Goal: Task Accomplishment & Management: Manage account settings

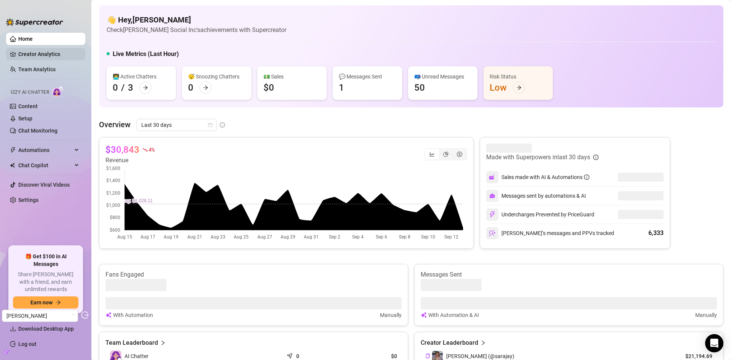
click at [51, 50] on link "Creator Analytics" at bounding box center [48, 54] width 61 height 12
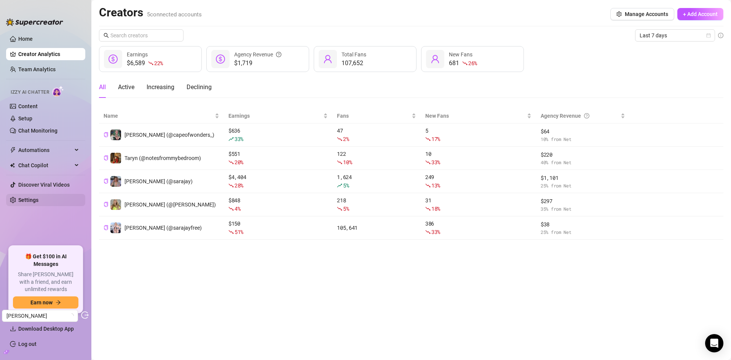
click at [31, 203] on link "Settings" at bounding box center [28, 200] width 20 height 6
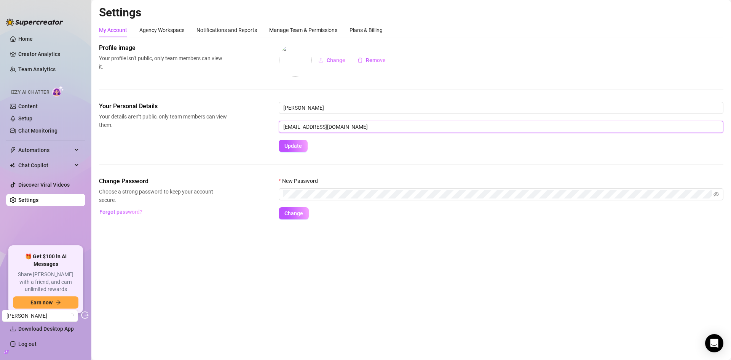
drag, startPoint x: 369, startPoint y: 127, endPoint x: 259, endPoint y: 128, distance: 110.1
click at [259, 128] on div "Your Personal Details Your details aren’t public, only team members can view th…" at bounding box center [411, 127] width 625 height 50
click at [32, 120] on link "Setup" at bounding box center [25, 118] width 14 height 6
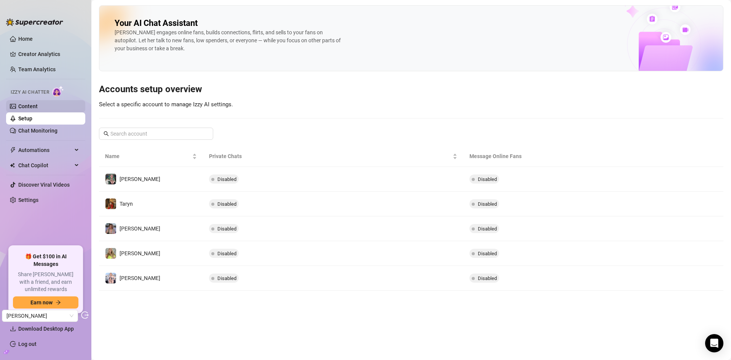
click at [38, 107] on link "Content" at bounding box center [27, 106] width 19 height 6
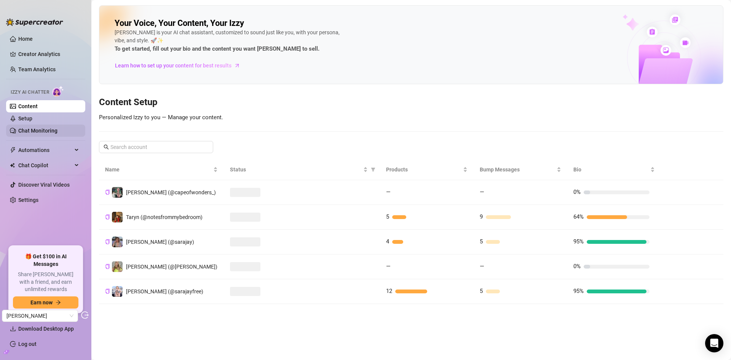
click at [56, 128] on link "Chat Monitoring" at bounding box center [37, 131] width 39 height 6
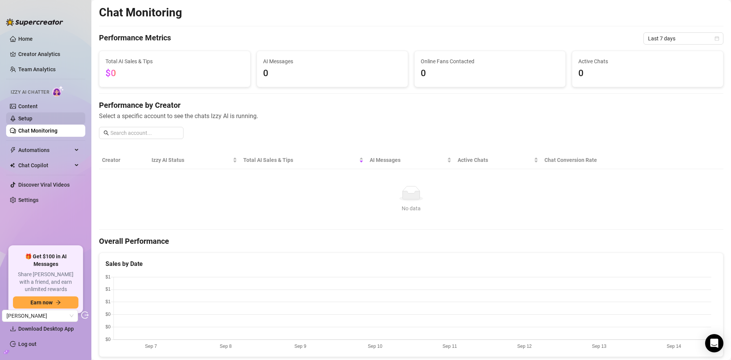
click at [29, 115] on link "Setup" at bounding box center [25, 118] width 14 height 6
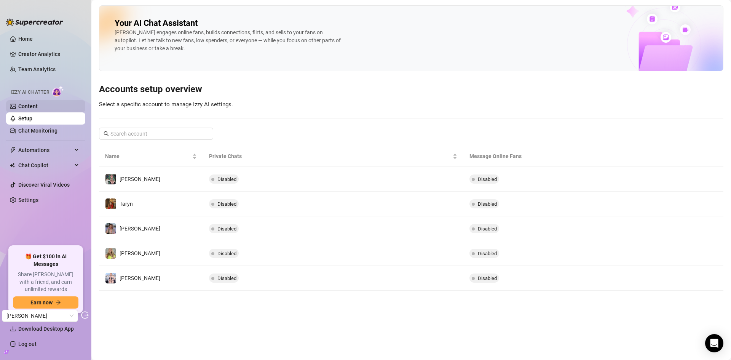
click at [30, 104] on link "Content" at bounding box center [27, 106] width 19 height 6
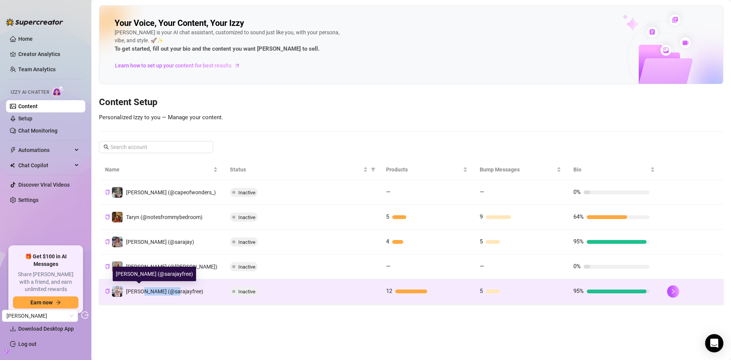
drag, startPoint x: 170, startPoint y: 291, endPoint x: 140, endPoint y: 293, distance: 30.5
click at [140, 293] on span "Sara (@sarajayfree)" at bounding box center [164, 291] width 77 height 6
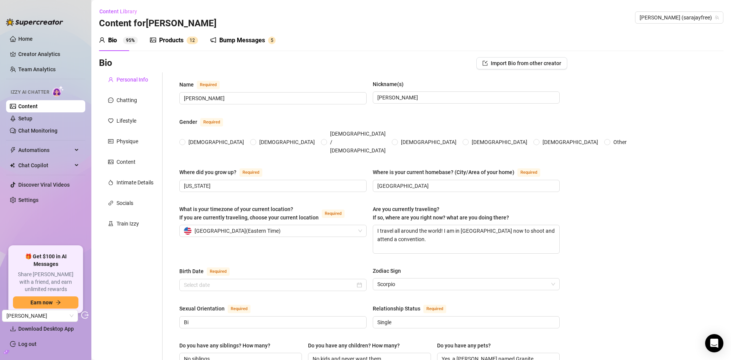
type input "Sara Jay"
type input "Sara"
type input "Ohio"
type input "Miami"
type textarea "I travel all around the world! I am in Europe now to shoot and attend a convent…"
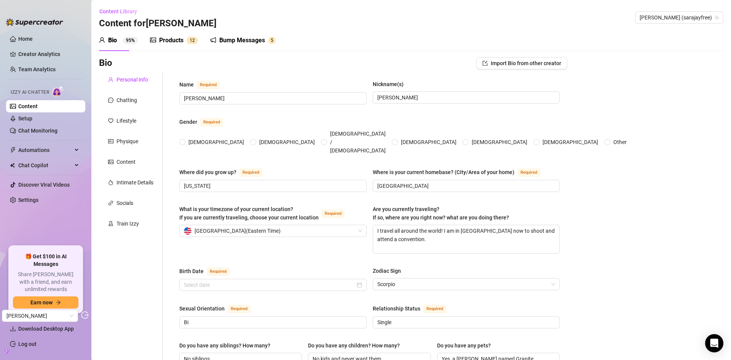
type input "Bi"
type input "Single"
type input "No siblings"
type input "No kids and never want them"
type input "Yes, a gray Frenchie named Granite"
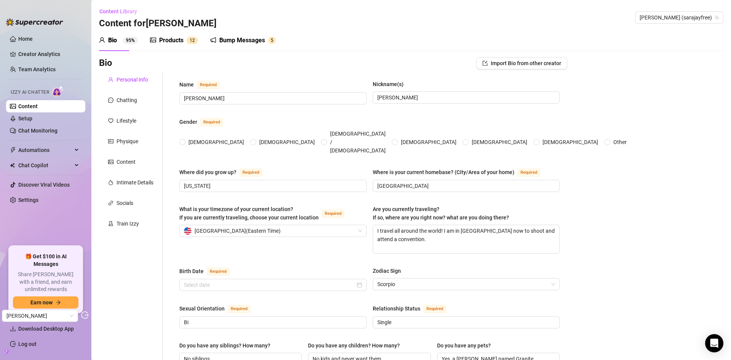
type input "Porn star and CBD products entrepreneur"
type input "Stripper"
type input "Bachelors degree in Psychology and personal trainer certifiication"
type input "Atheist"
type input "be kind to others"
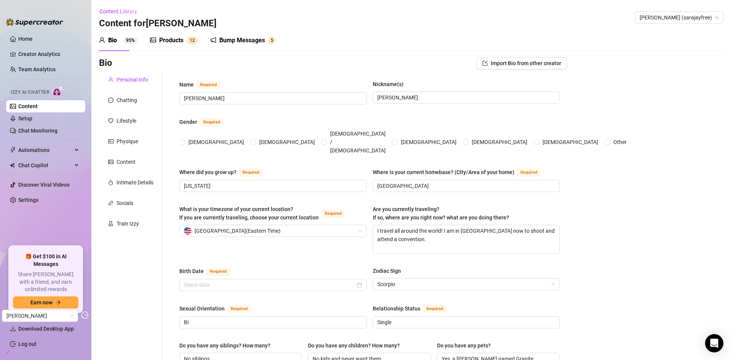
type textarea "To be able to fully take care of whatever my parents may need, to keep travelin…"
type textarea "One time, I was shooting a BG scene at home with Lil D, and we accidentally set…"
type textarea "My ass is all natural, I used to hate all raw vegetables until I had special th…"
type textarea "I had a gray Frenchie named Granite, she's about four years old."
radio input "true"
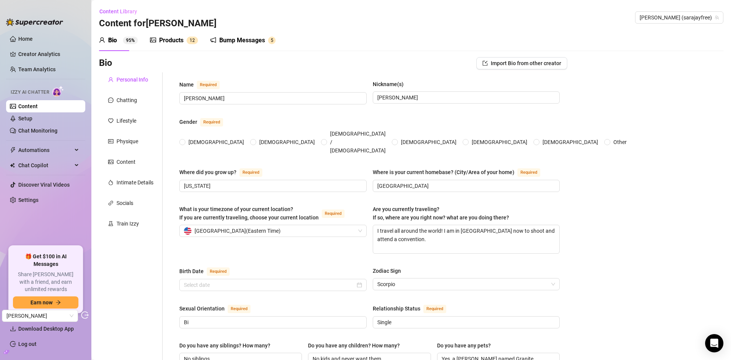
type input "November 17th, 1977"
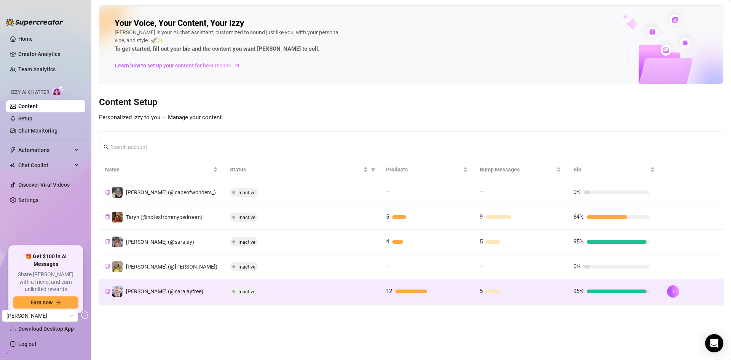
click at [291, 295] on div "Inactive" at bounding box center [302, 291] width 144 height 9
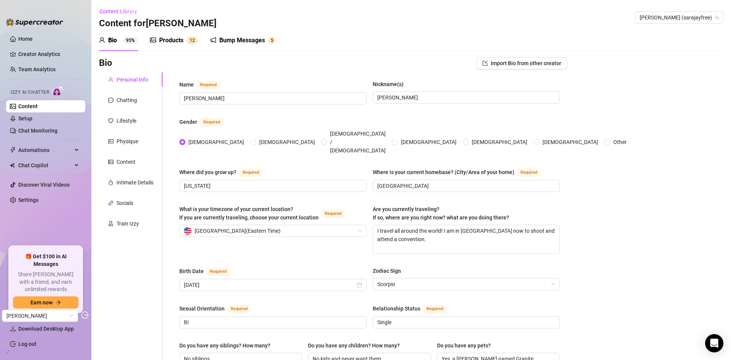
click at [170, 44] on div "Products" at bounding box center [171, 40] width 24 height 9
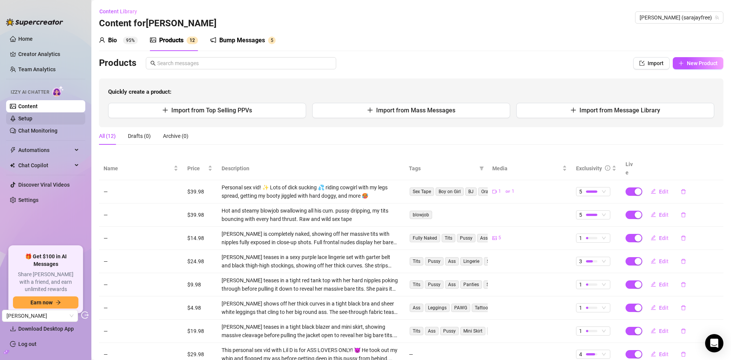
click at [28, 115] on link "Setup" at bounding box center [25, 118] width 14 height 6
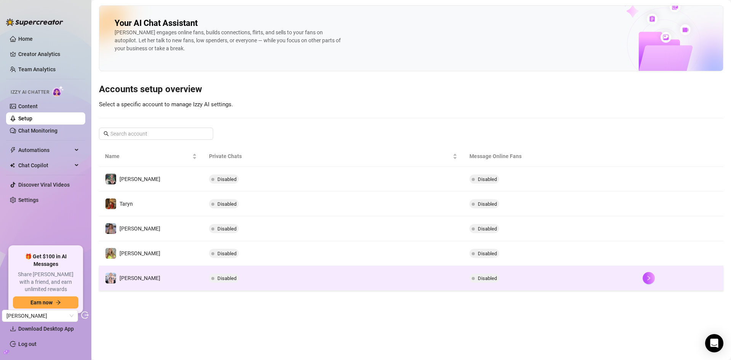
click at [309, 291] on td "Disabled" at bounding box center [333, 278] width 260 height 25
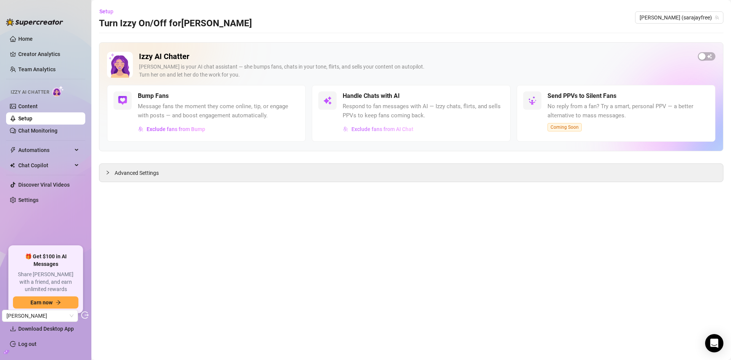
click at [383, 134] on button "Exclude fans from AI Chat" at bounding box center [378, 129] width 71 height 12
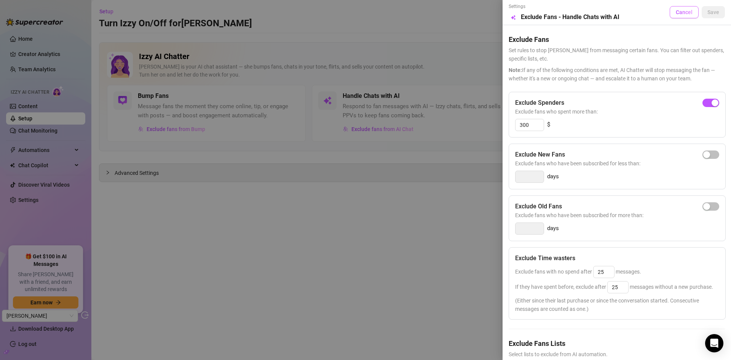
click at [674, 8] on button "Cancel" at bounding box center [684, 12] width 29 height 12
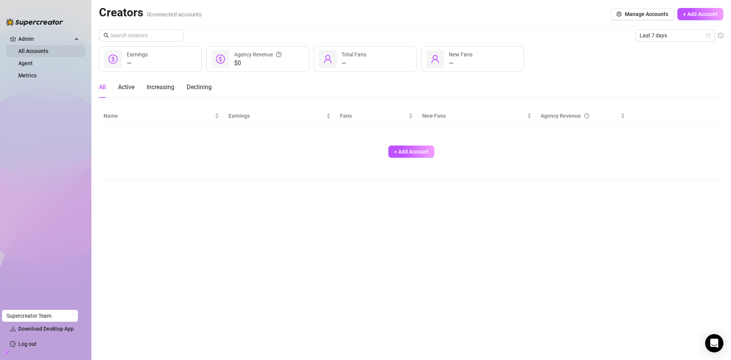
click at [44, 50] on link "All Accounts" at bounding box center [33, 51] width 30 height 6
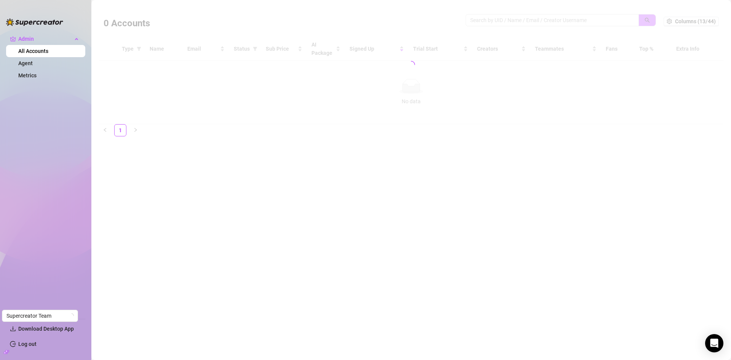
click at [504, 20] on div at bounding box center [411, 64] width 625 height 119
click at [526, 23] on div at bounding box center [411, 64] width 625 height 119
click at [523, 19] on div at bounding box center [411, 64] width 625 height 119
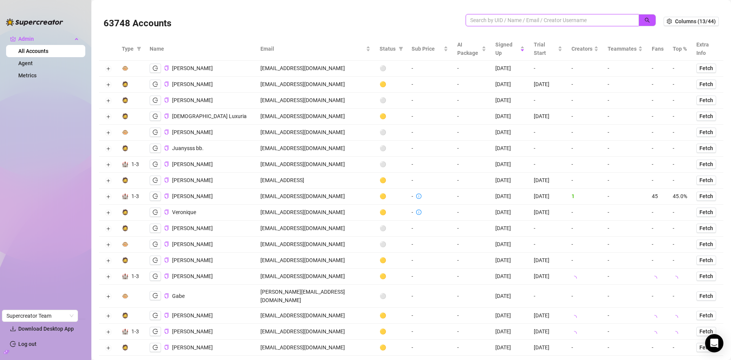
click at [534, 19] on input "search" at bounding box center [549, 20] width 158 height 8
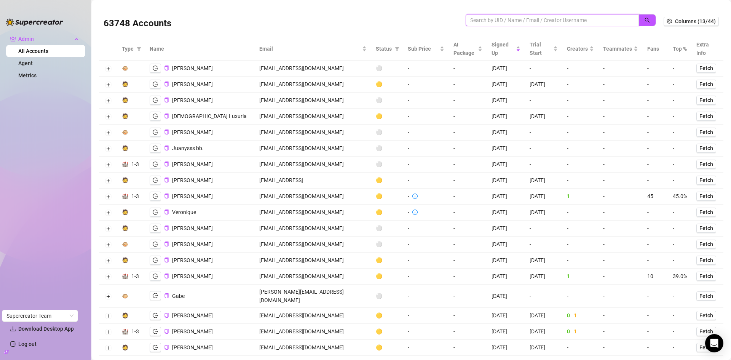
paste input "[EMAIL_ADDRESS][DOMAIN_NAME]"
click at [639, 17] on button "button" at bounding box center [648, 20] width 18 height 12
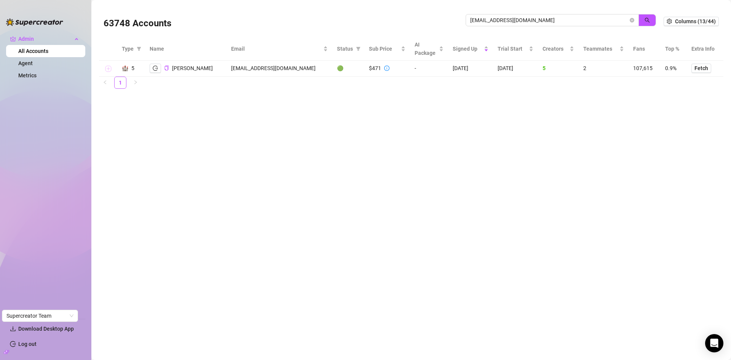
click at [107, 68] on button "Expand row" at bounding box center [108, 69] width 6 height 6
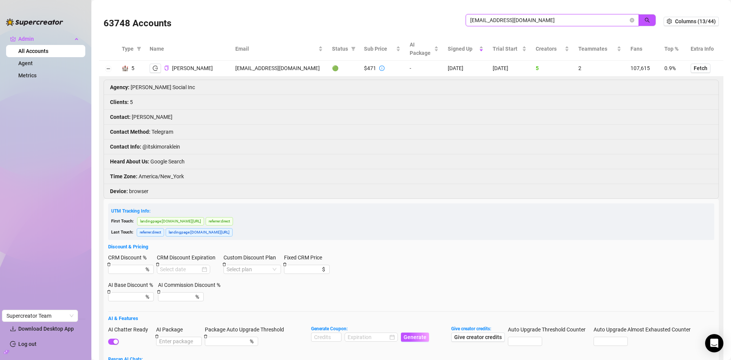
drag, startPoint x: 551, startPoint y: 22, endPoint x: 422, endPoint y: 14, distance: 129.7
click at [422, 14] on div "63748 Accounts kimora@kimoraksocial.com" at bounding box center [384, 21] width 560 height 26
paste input "eds.bergs75@gmai"
click at [642, 16] on button "button" at bounding box center [648, 20] width 18 height 12
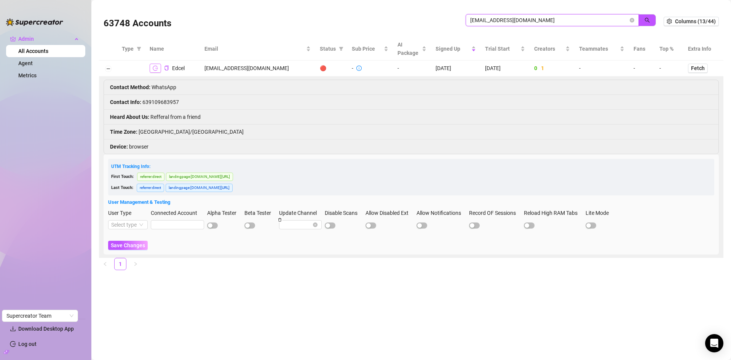
type input "eds.bergs75@gmail.com"
click at [155, 66] on icon "logout" at bounding box center [155, 68] width 5 height 5
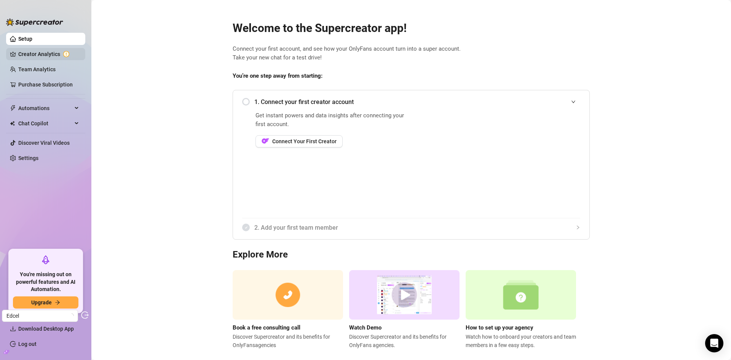
click at [31, 49] on link "Creator Analytics" at bounding box center [48, 54] width 61 height 12
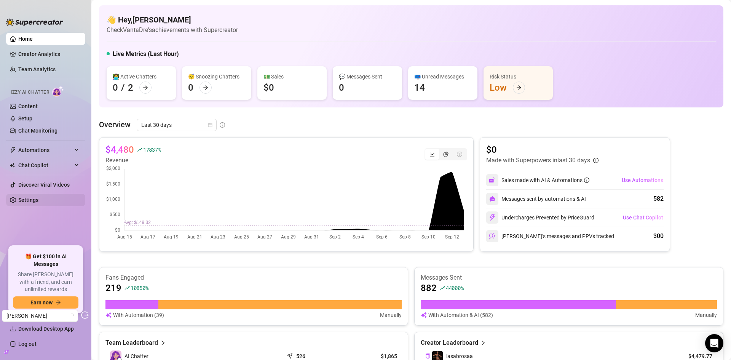
click at [37, 197] on link "Settings" at bounding box center [28, 200] width 20 height 6
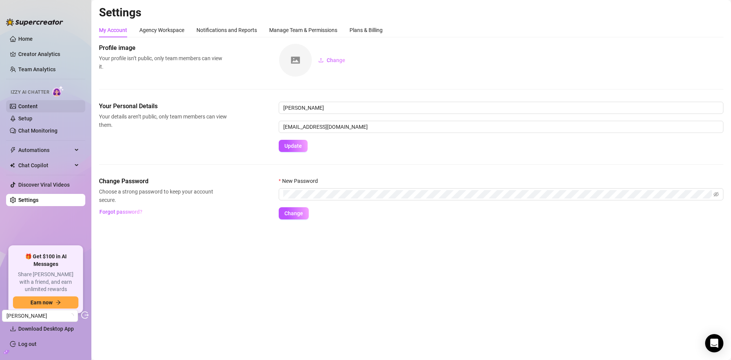
click at [37, 107] on link "Content" at bounding box center [27, 106] width 19 height 6
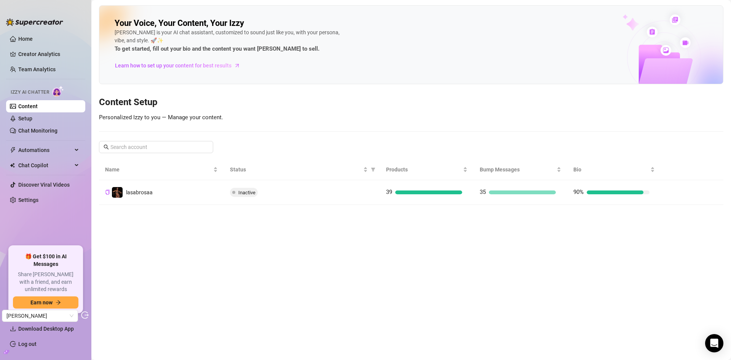
click at [320, 191] on div "Inactive" at bounding box center [302, 192] width 144 height 9
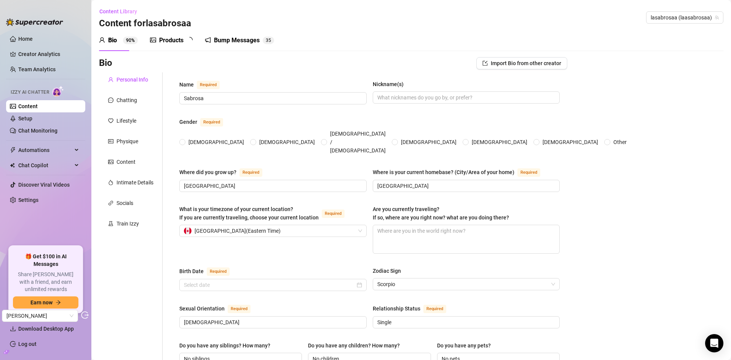
radio input "true"
type input "[DATE]"
click at [233, 43] on div "Bump Messages" at bounding box center [242, 40] width 46 height 9
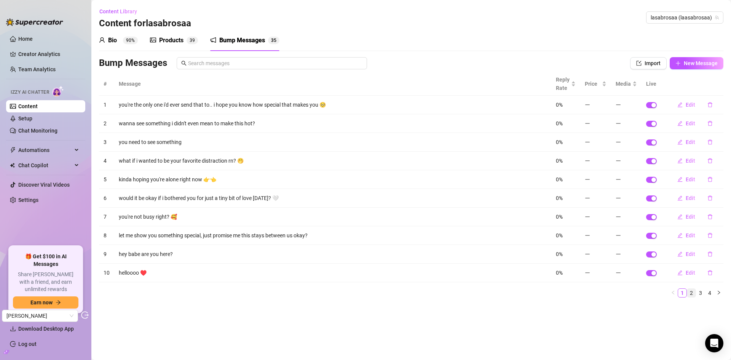
click at [691, 294] on link "2" at bounding box center [692, 293] width 8 height 8
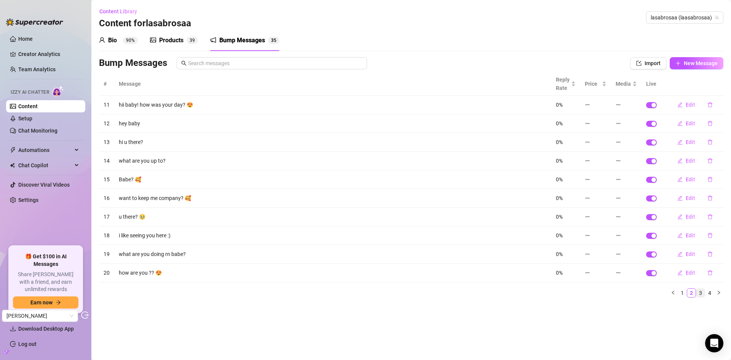
click at [698, 295] on link "3" at bounding box center [701, 293] width 8 height 8
click at [710, 295] on link "4" at bounding box center [710, 293] width 8 height 8
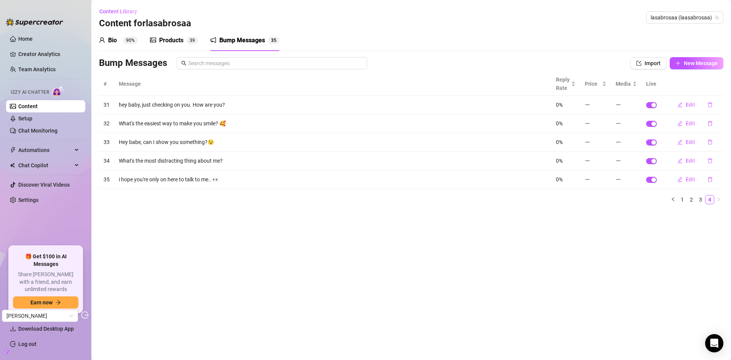
click at [187, 37] on span "3 9" at bounding box center [192, 41] width 11 height 8
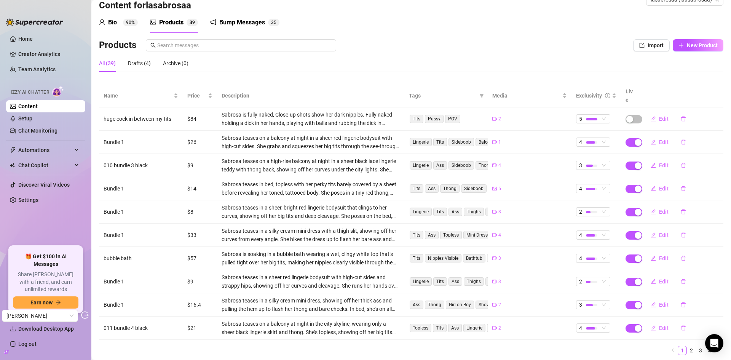
scroll to position [34, 0]
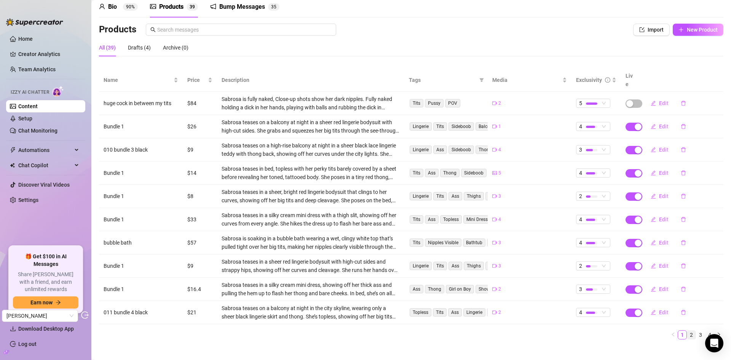
click at [688, 331] on link "2" at bounding box center [692, 335] width 8 height 8
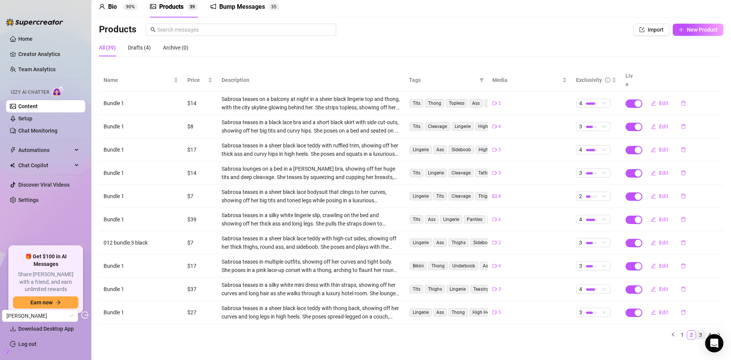
click at [697, 331] on link "3" at bounding box center [701, 335] width 8 height 8
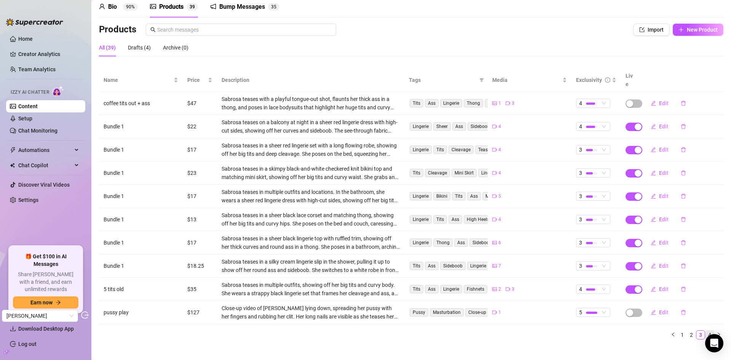
click at [706, 331] on link "4" at bounding box center [710, 335] width 8 height 8
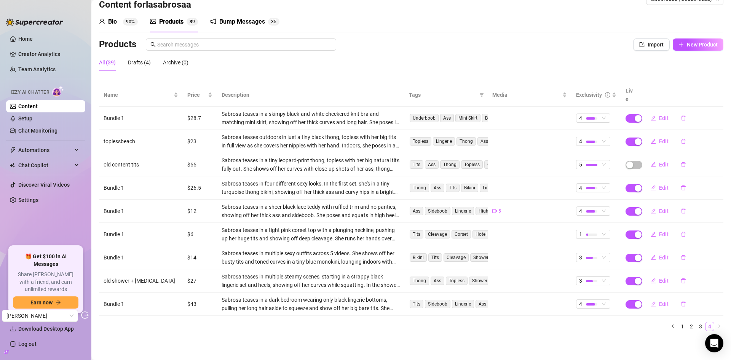
scroll to position [10, 0]
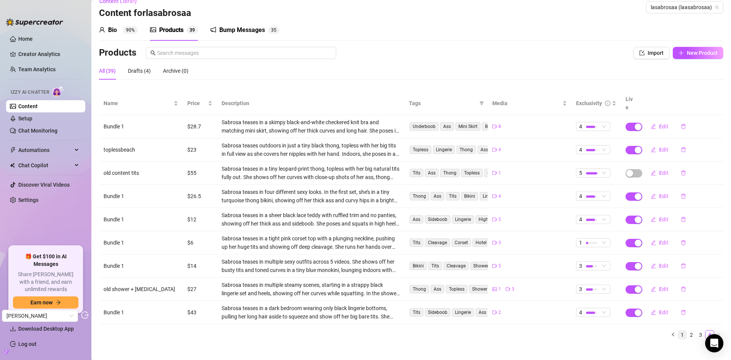
click at [679, 331] on link "1" at bounding box center [683, 335] width 8 height 8
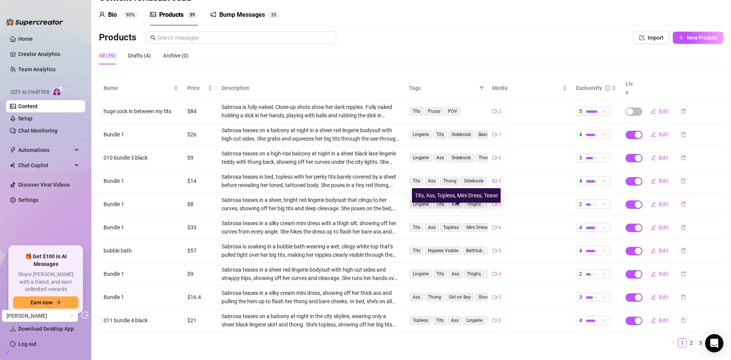
scroll to position [34, 0]
